Goal: Transaction & Acquisition: Purchase product/service

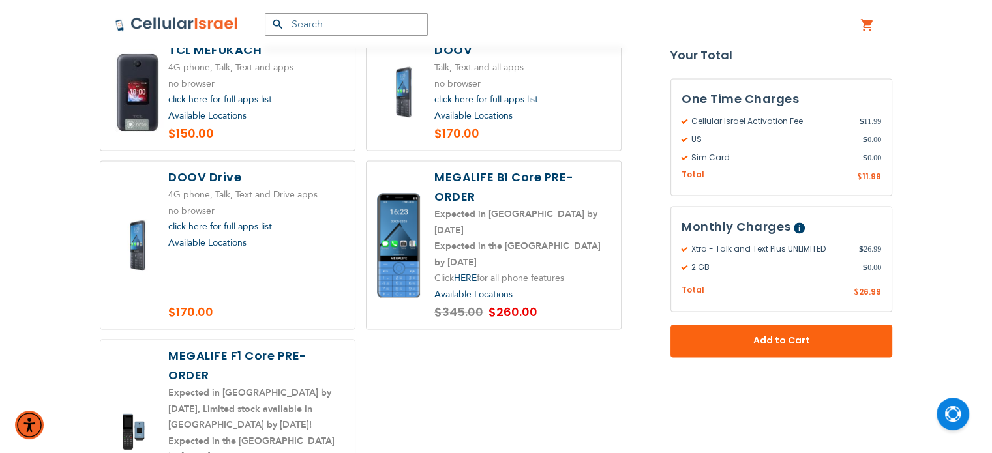
scroll to position [1966, 0]
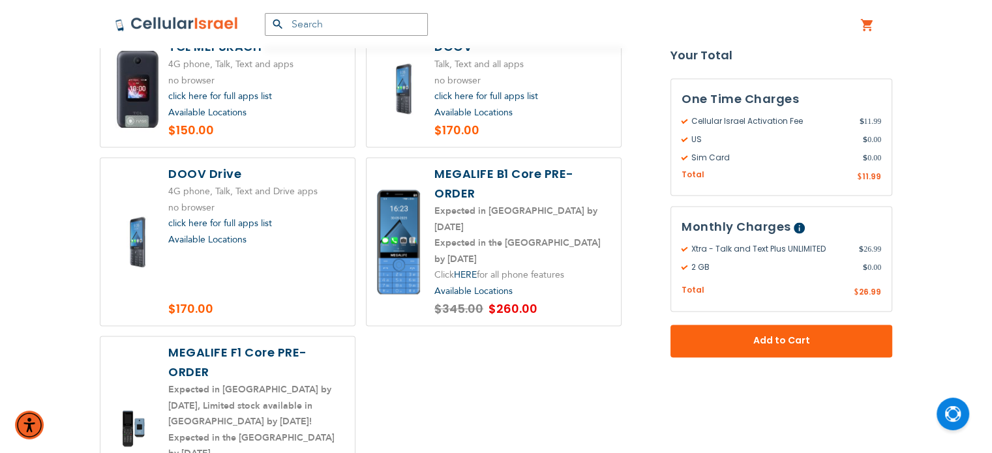
click at [517, 165] on label at bounding box center [493, 242] width 254 height 168
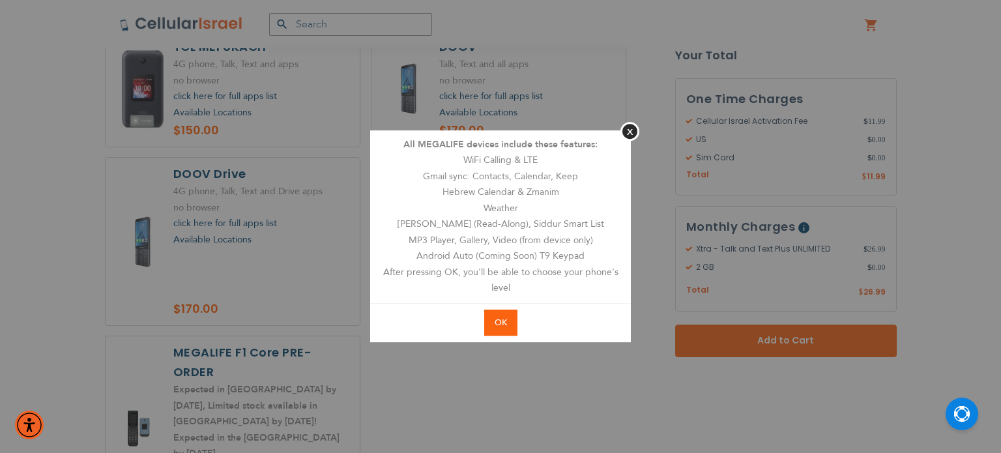
click at [500, 327] on span "OK" at bounding box center [501, 323] width 12 height 12
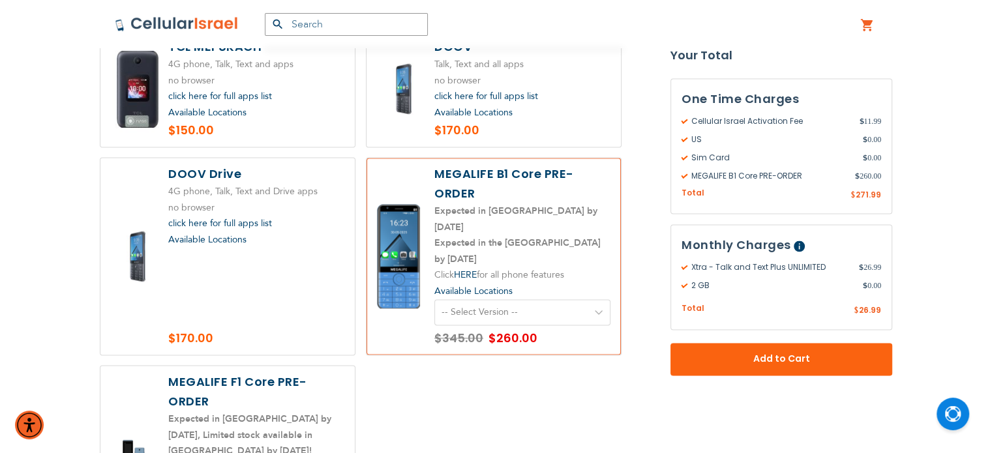
click at [566, 171] on label at bounding box center [493, 256] width 254 height 197
radio input "false"
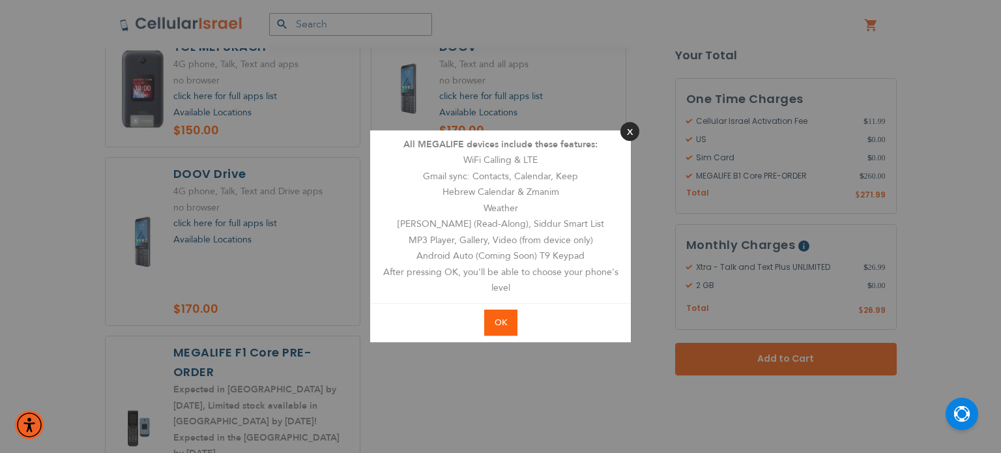
click at [623, 130] on button "Close" at bounding box center [630, 131] width 19 height 19
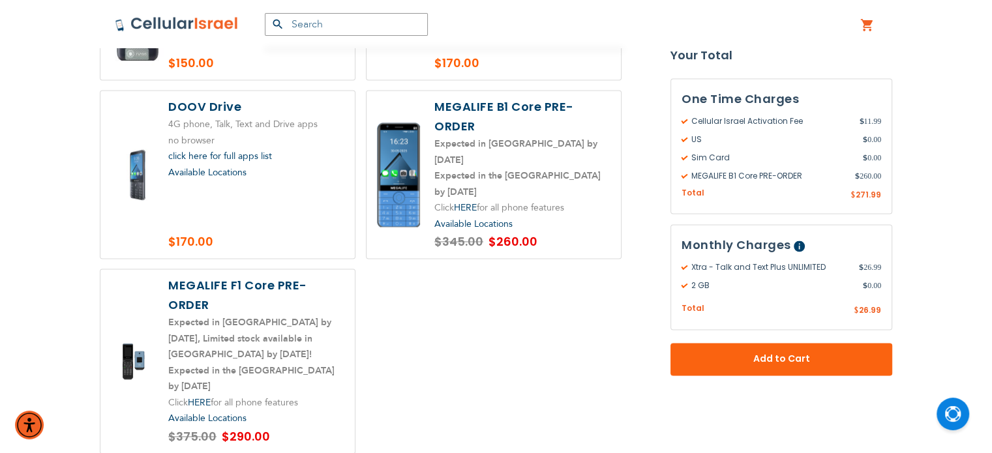
scroll to position [2034, 0]
click at [468, 201] on link "HERE" at bounding box center [465, 207] width 23 height 12
click at [196, 396] on link "HERE" at bounding box center [199, 402] width 23 height 12
click at [471, 201] on link "HERE" at bounding box center [465, 207] width 23 height 12
